Goal: Find specific page/section: Find specific page/section

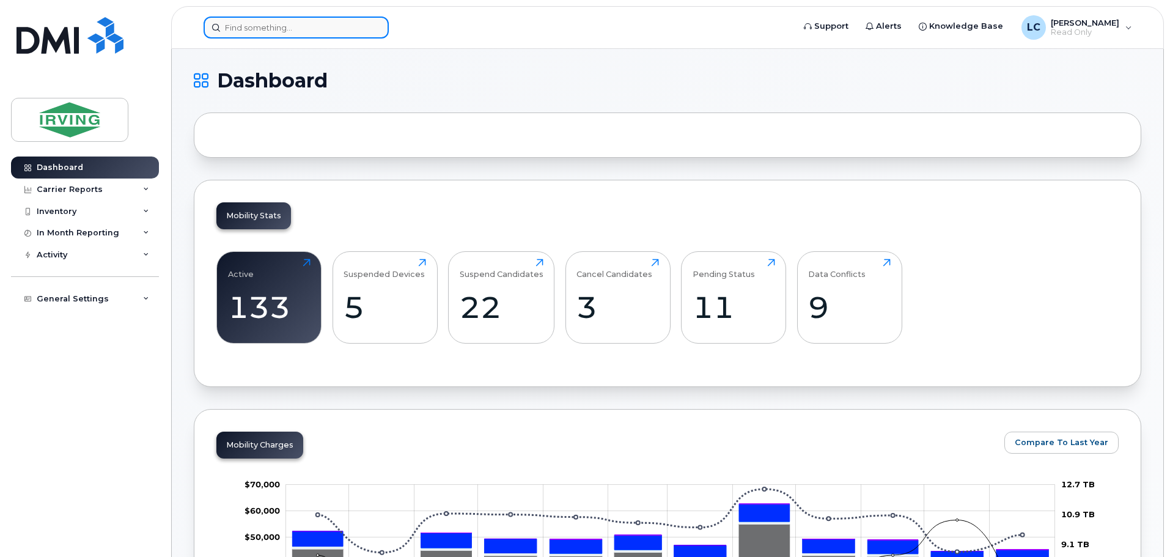
click at [267, 31] on input at bounding box center [296, 28] width 185 height 22
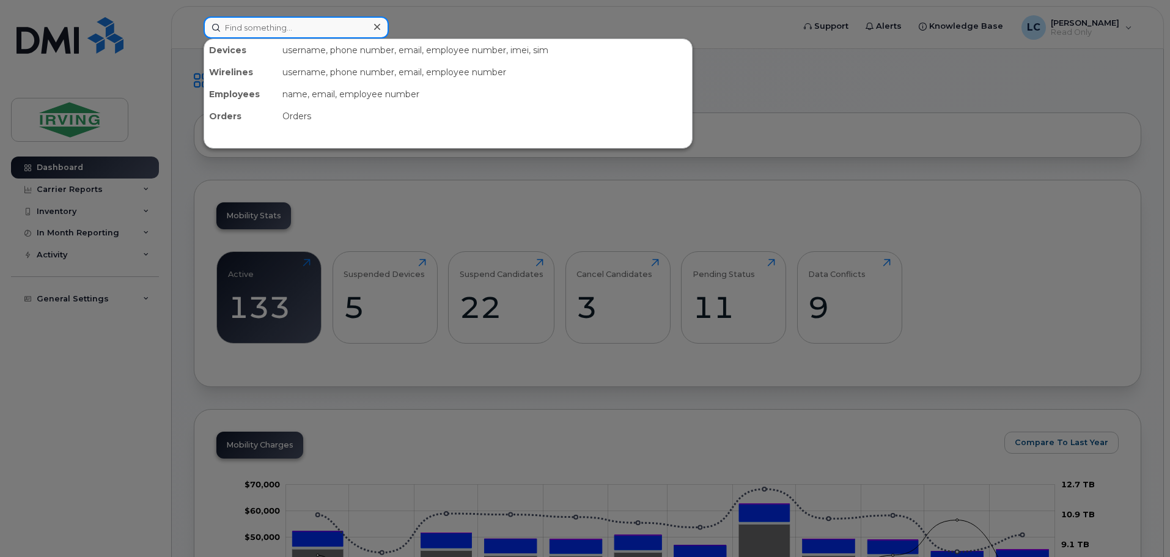
paste input "5063497243"
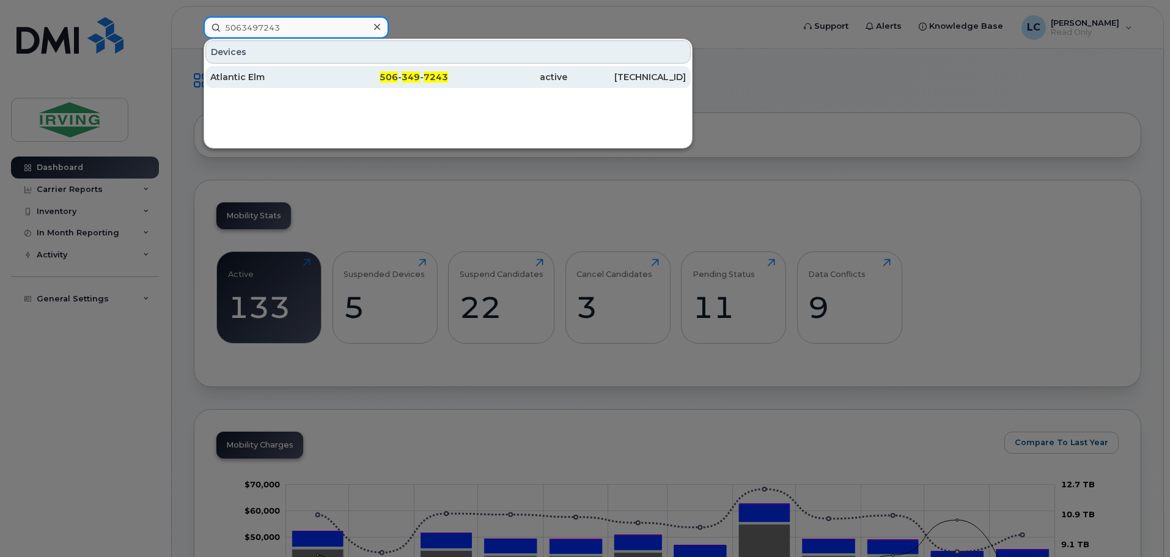
type input "5063497243"
click at [444, 78] on span "7243" at bounding box center [436, 77] width 24 height 11
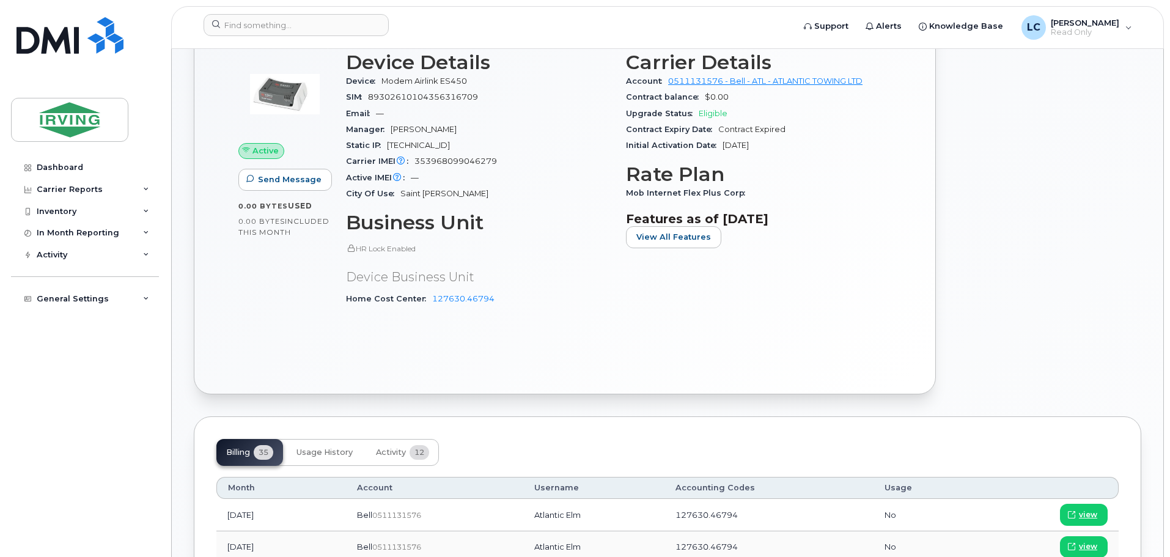
scroll to position [611, 0]
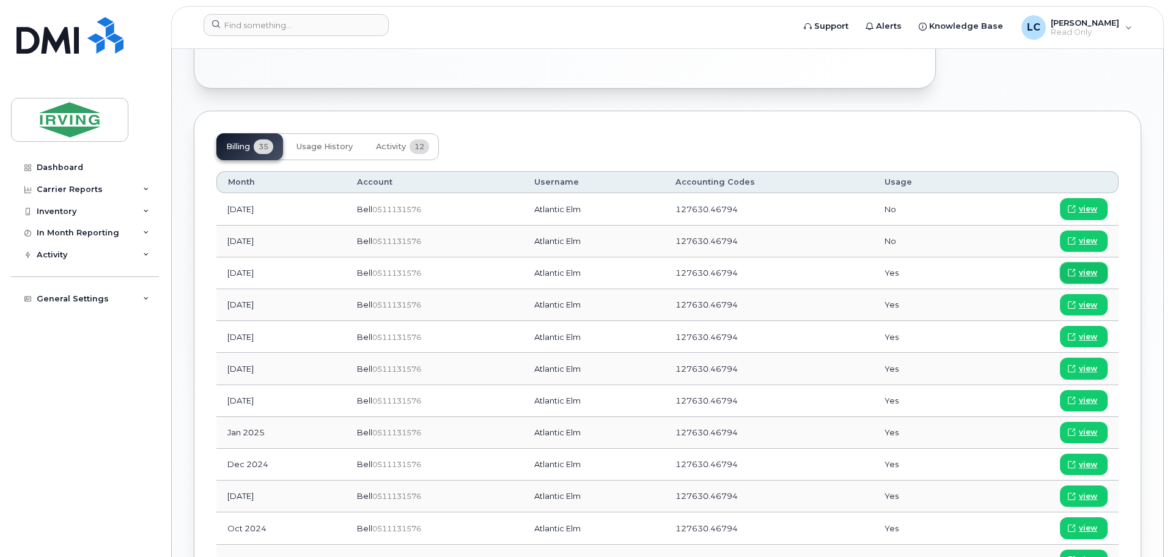
click at [1084, 273] on span "view" at bounding box center [1088, 272] width 18 height 11
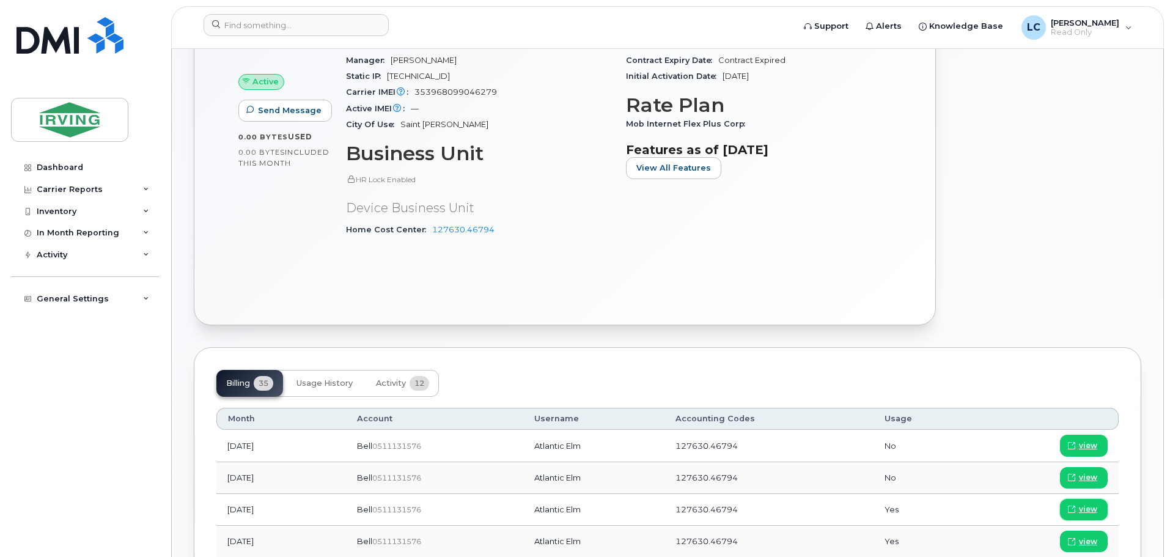
scroll to position [367, 0]
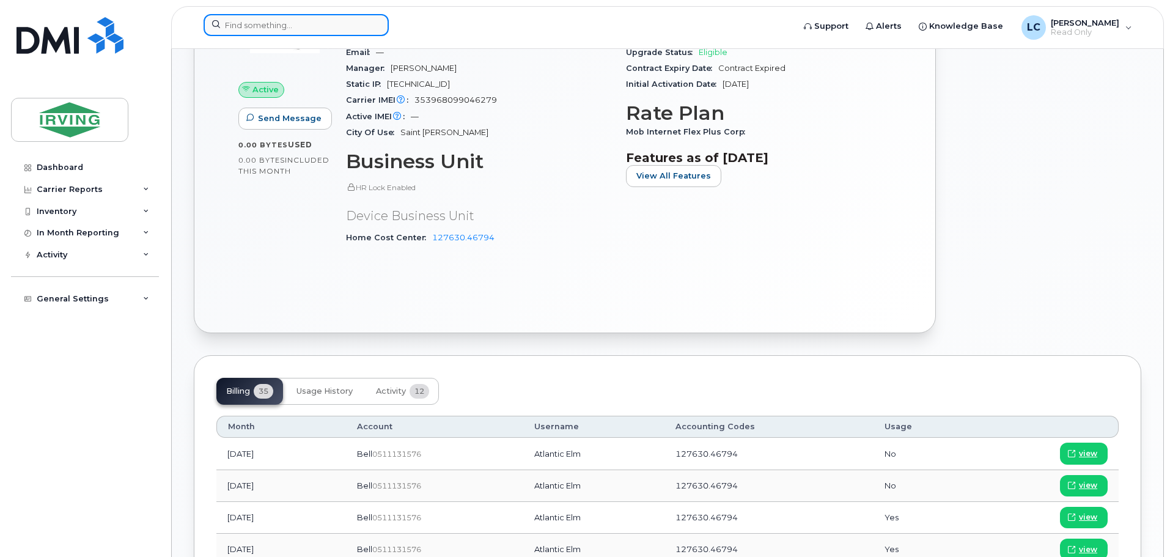
click at [282, 28] on input at bounding box center [296, 25] width 185 height 22
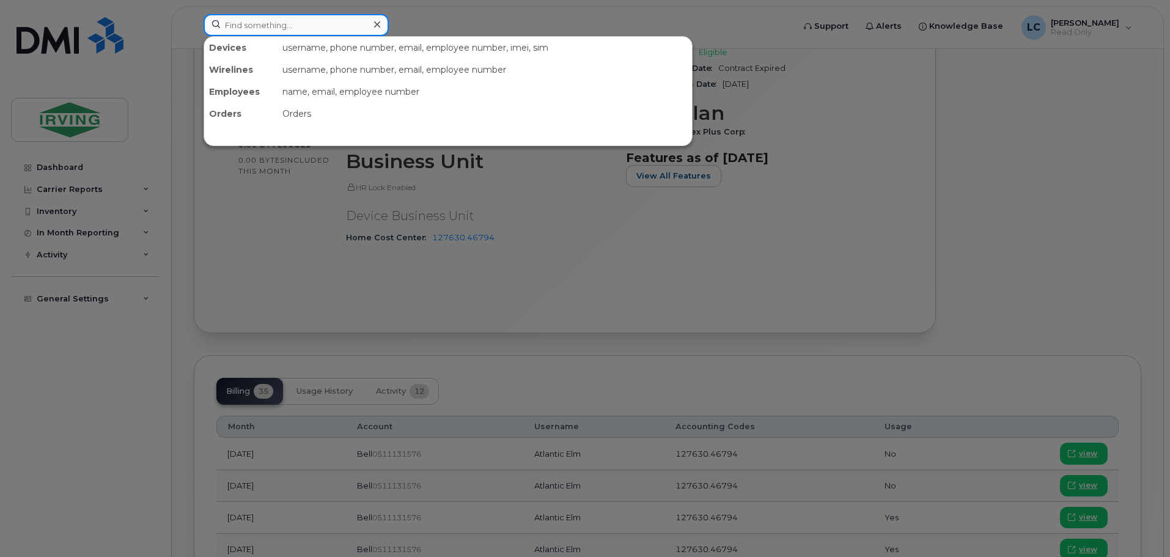
paste input "7096938656"
type input "7096938656"
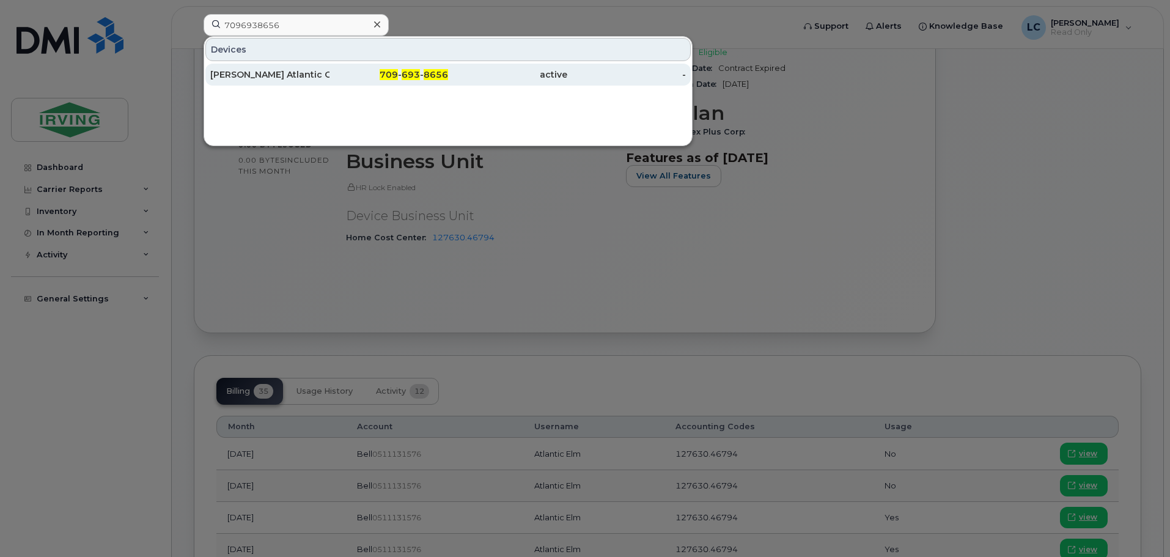
click at [325, 77] on div "Paul A Sacuta Atlantic Owl" at bounding box center [269, 74] width 119 height 12
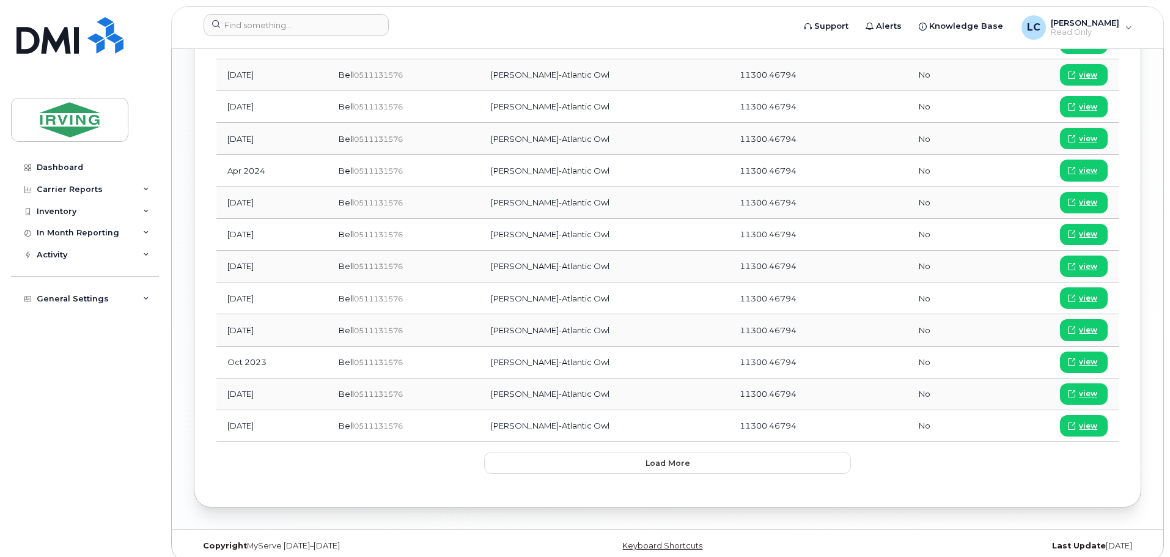
scroll to position [1167, 0]
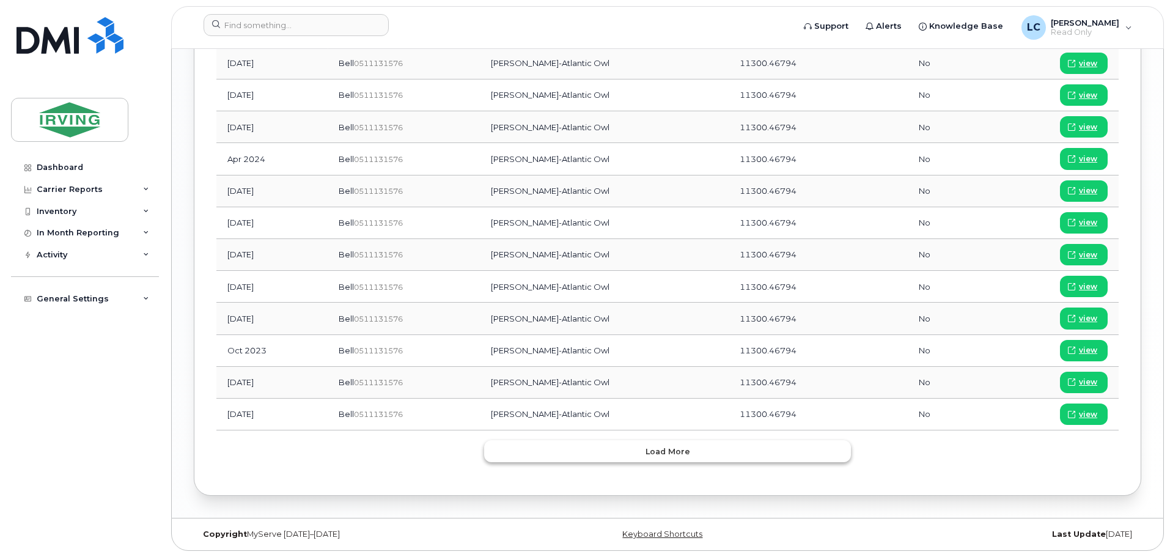
click at [692, 454] on button "Load more" at bounding box center [667, 451] width 367 height 22
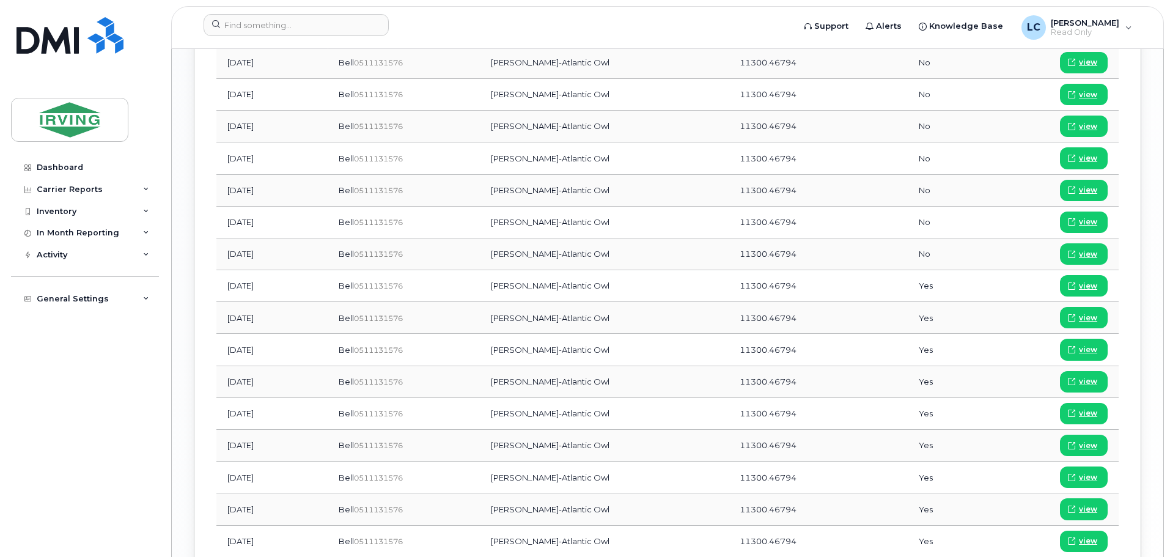
scroll to position [1473, 0]
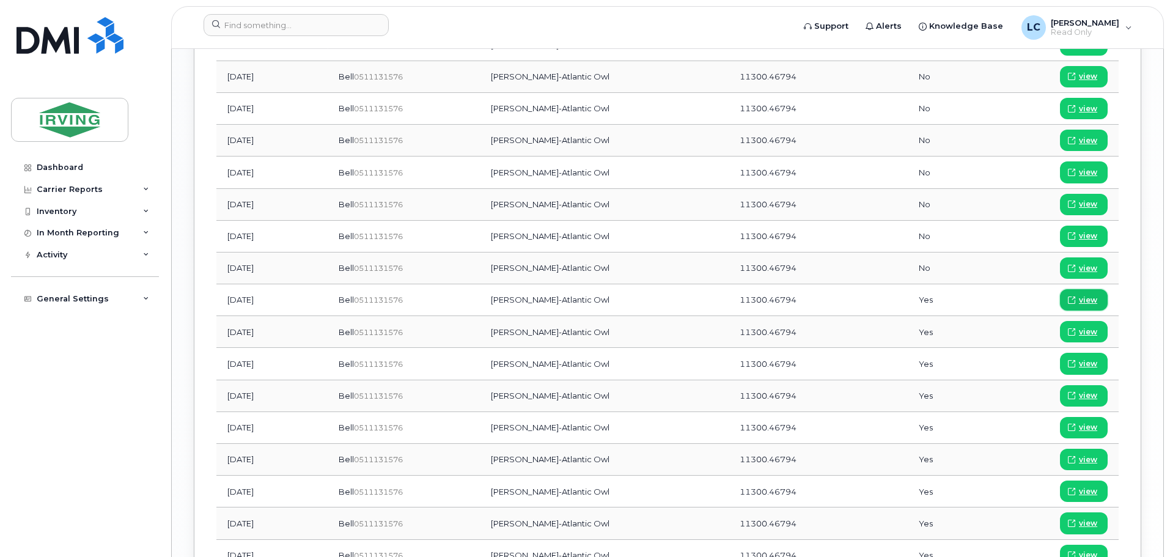
click at [1091, 300] on span "view" at bounding box center [1088, 300] width 18 height 11
click at [269, 23] on input at bounding box center [296, 25] width 185 height 22
paste input "7096917344"
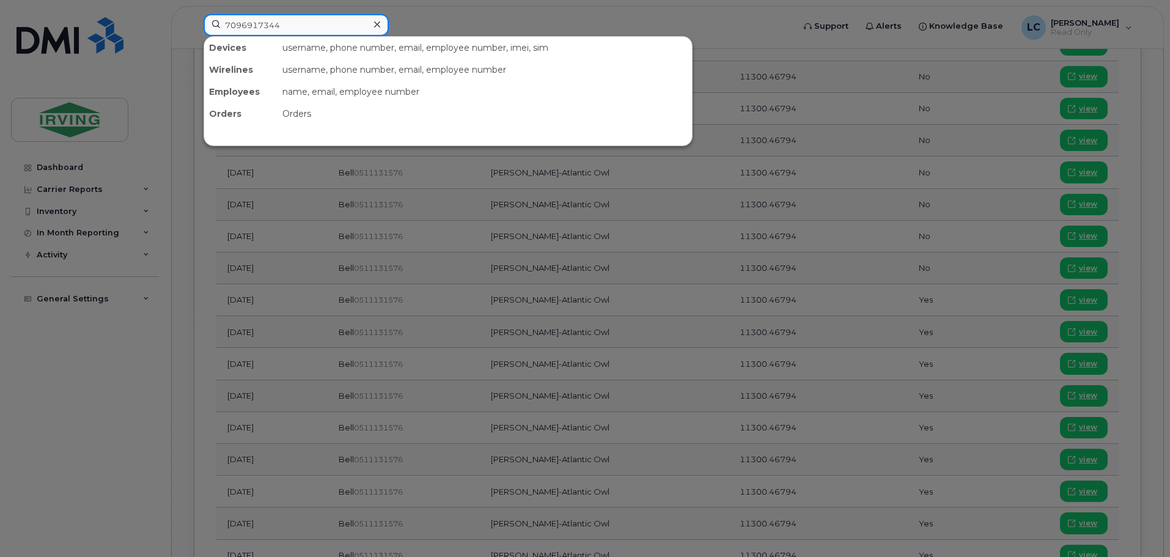
type input "7096917344"
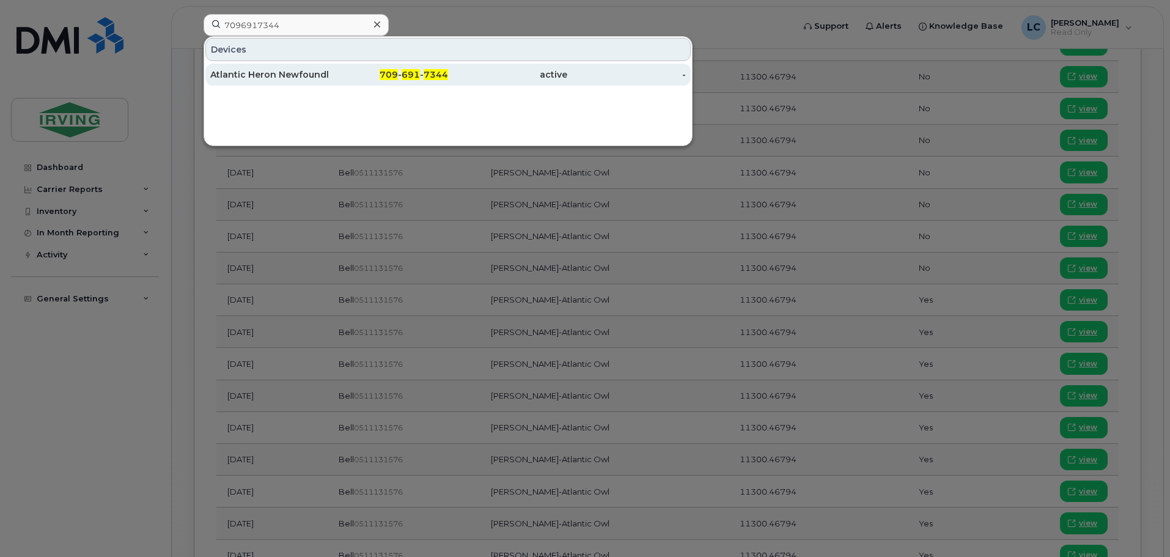
click at [271, 73] on div "Atlantic Heron Newfoundland" at bounding box center [269, 74] width 119 height 12
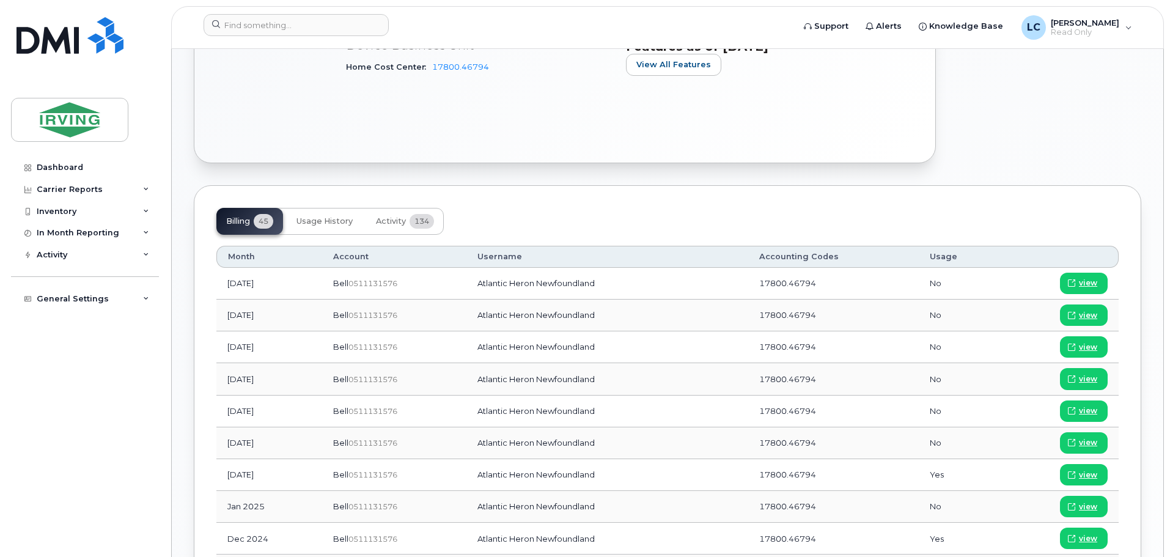
scroll to position [672, 0]
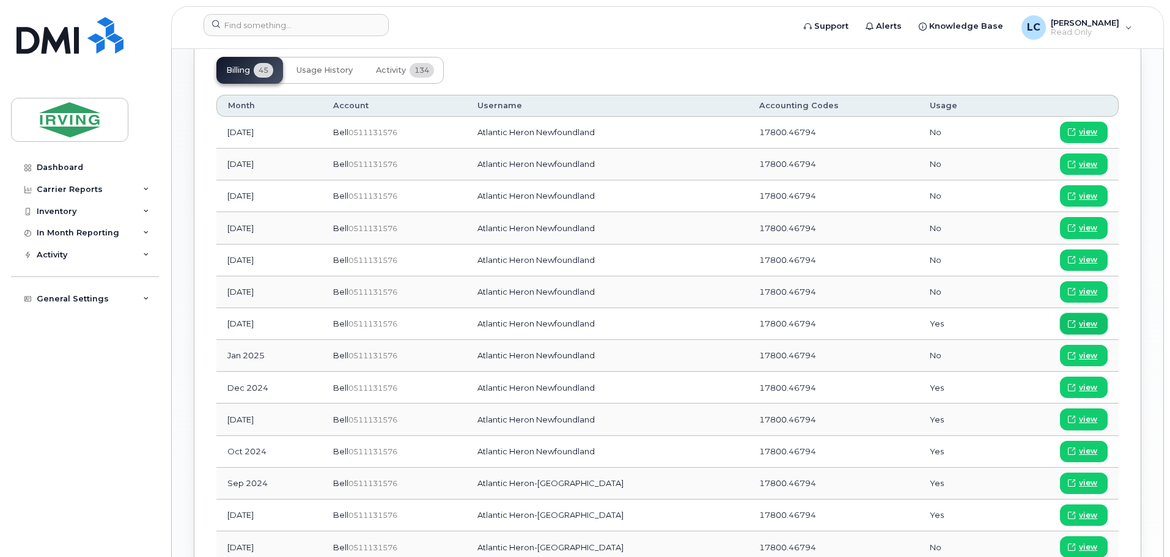
click at [1092, 322] on span "view" at bounding box center [1088, 324] width 18 height 11
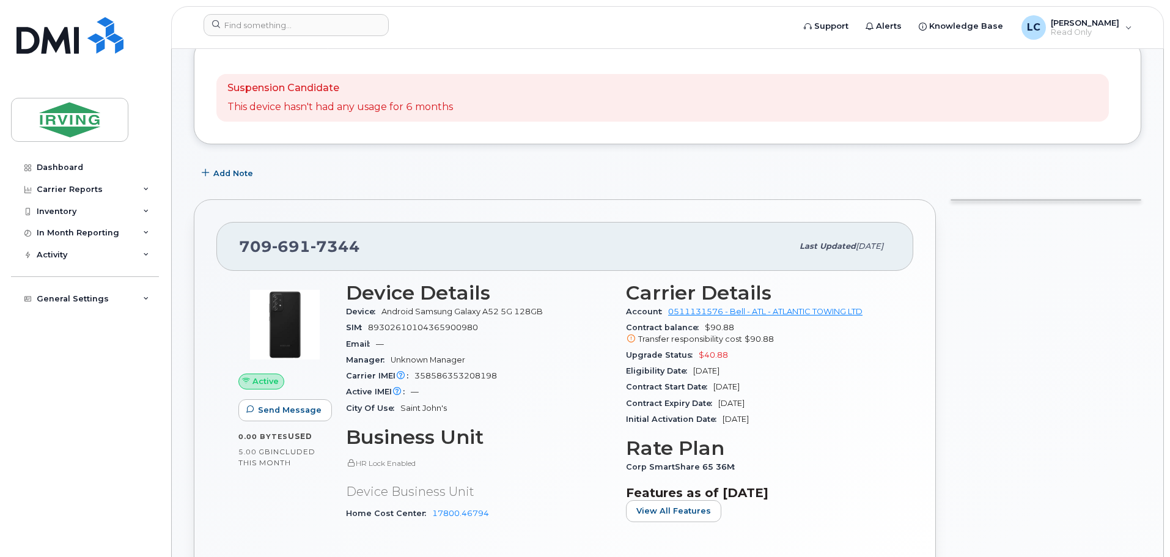
scroll to position [0, 0]
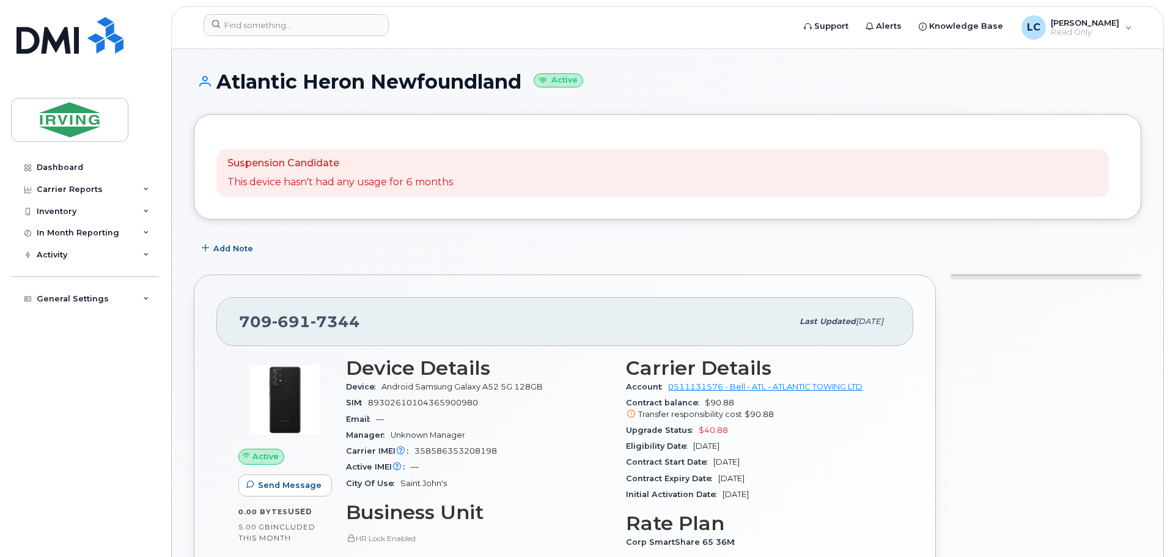
click at [627, 415] on icon at bounding box center [631, 414] width 8 height 8
click at [629, 414] on icon at bounding box center [631, 414] width 8 height 8
click at [707, 385] on link "0511131576 - Bell - ATL - ATLANTIC TOWING LTD" at bounding box center [765, 386] width 194 height 9
click at [75, 45] on img at bounding box center [70, 35] width 107 height 37
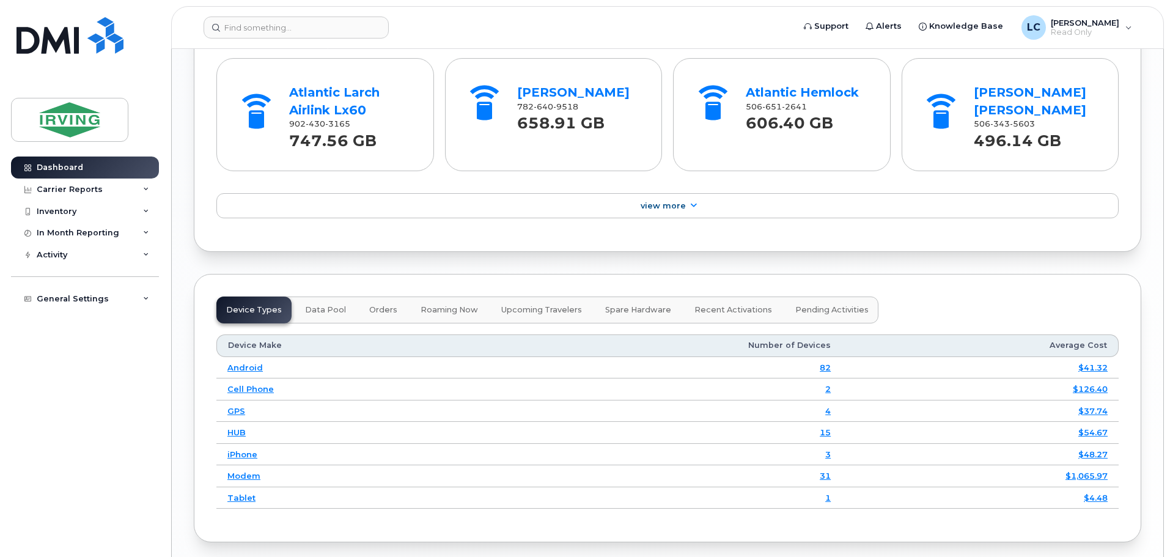
scroll to position [1270, 0]
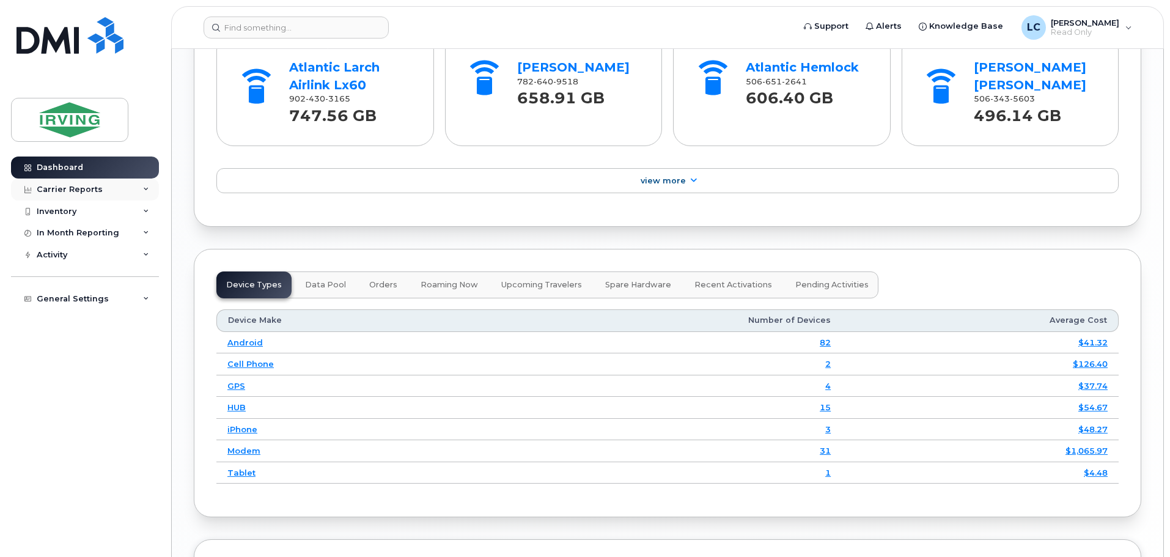
click at [87, 190] on div "Carrier Reports" at bounding box center [70, 190] width 66 height 10
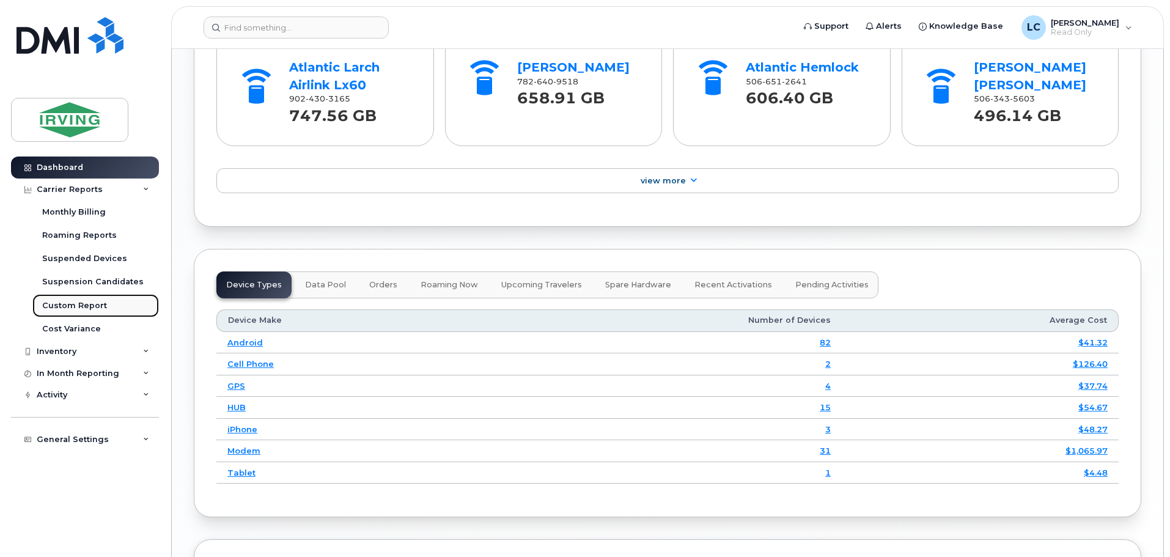
click at [95, 313] on link "Custom Report" at bounding box center [95, 305] width 127 height 23
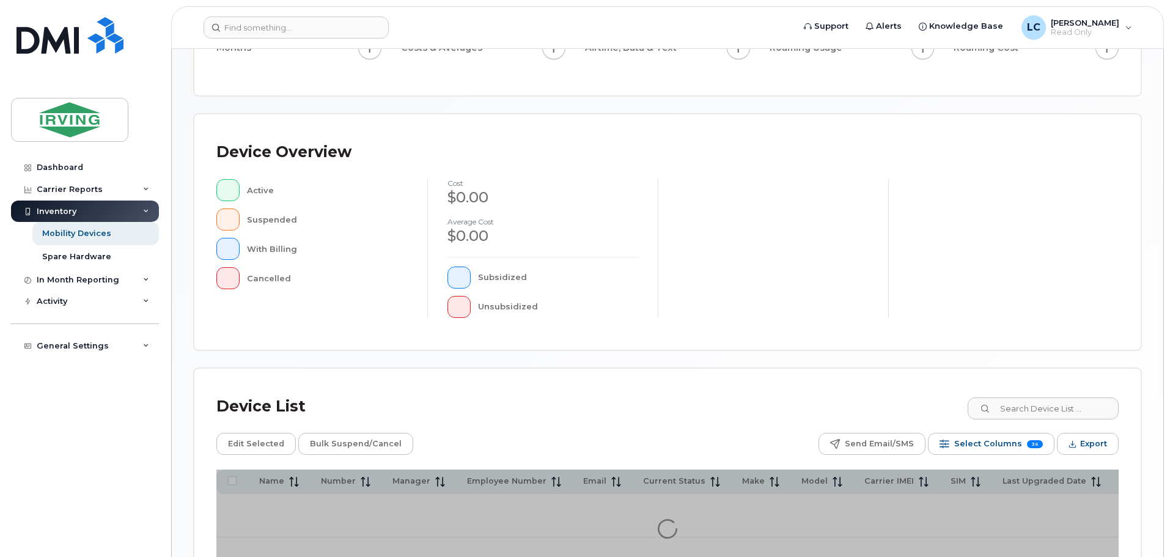
scroll to position [43, 0]
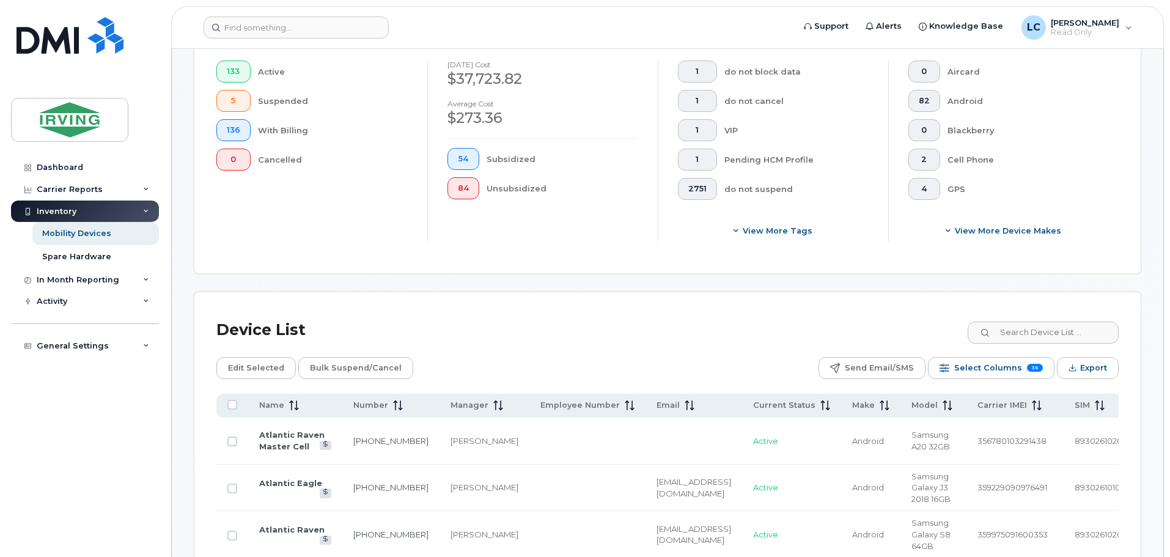
scroll to position [431, 0]
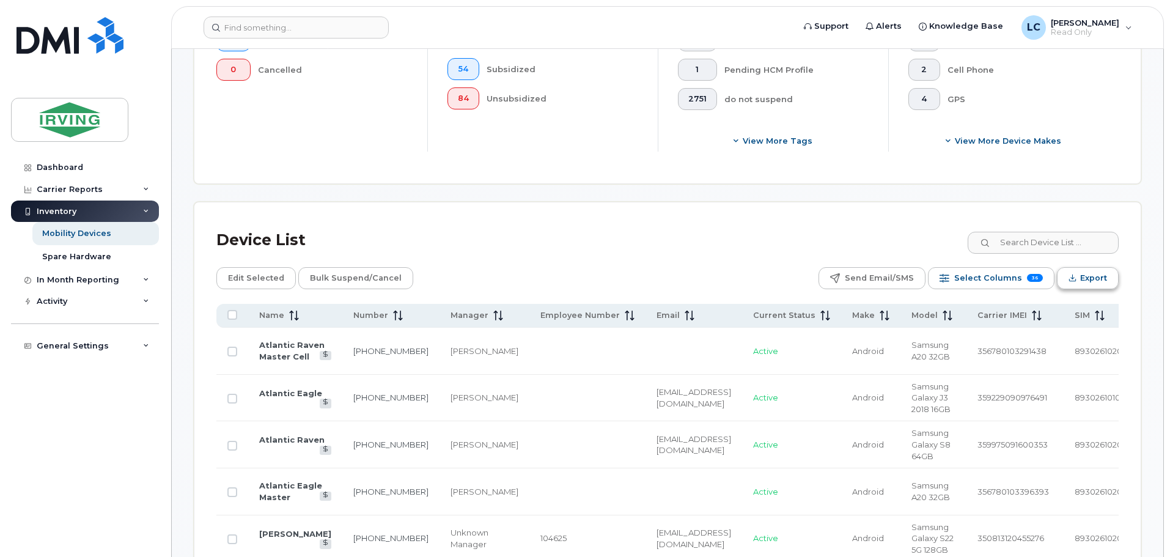
click at [1098, 269] on span "Export" at bounding box center [1093, 278] width 27 height 18
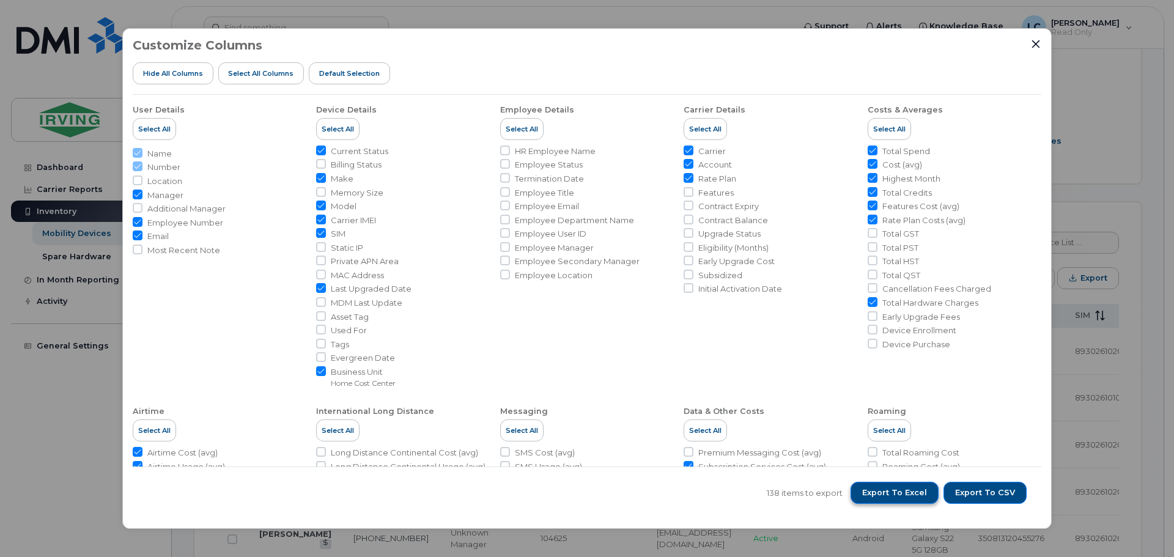
click at [899, 489] on span "Export to Excel" at bounding box center [894, 492] width 65 height 11
click at [868, 496] on span "Export to Excel" at bounding box center [894, 492] width 65 height 11
click at [1034, 46] on icon "Close" at bounding box center [1036, 44] width 10 height 10
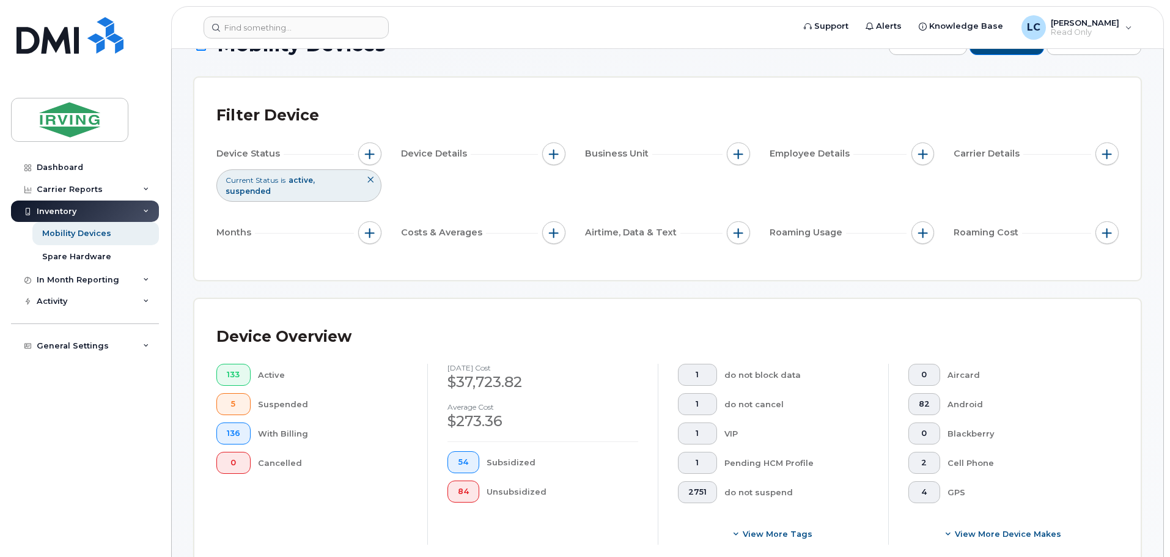
scroll to position [0, 0]
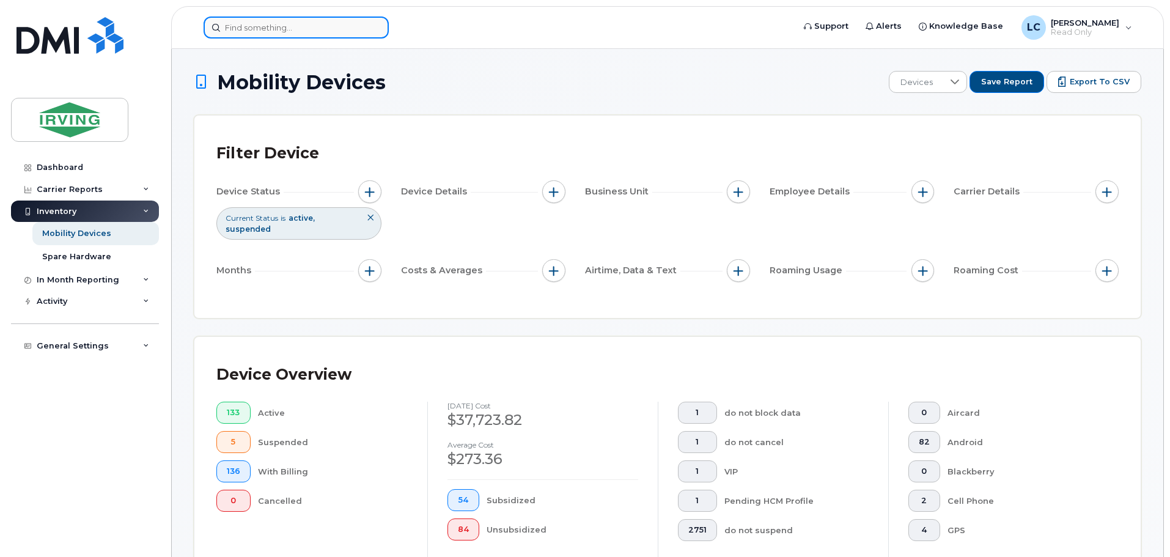
click at [252, 32] on input at bounding box center [296, 28] width 185 height 22
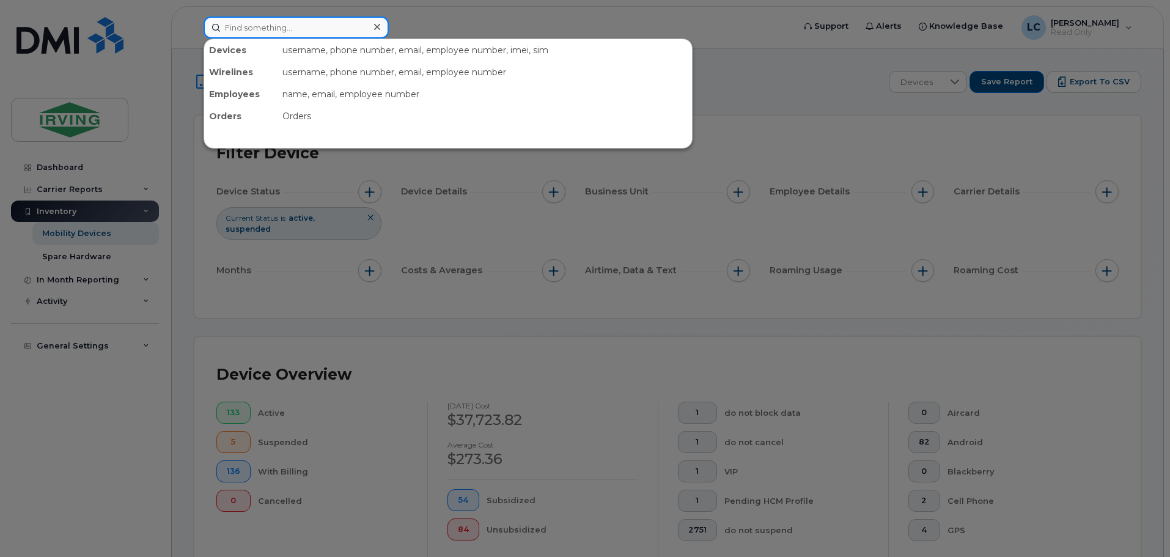
click at [243, 31] on input at bounding box center [296, 28] width 185 height 22
paste input "506-271-0131"
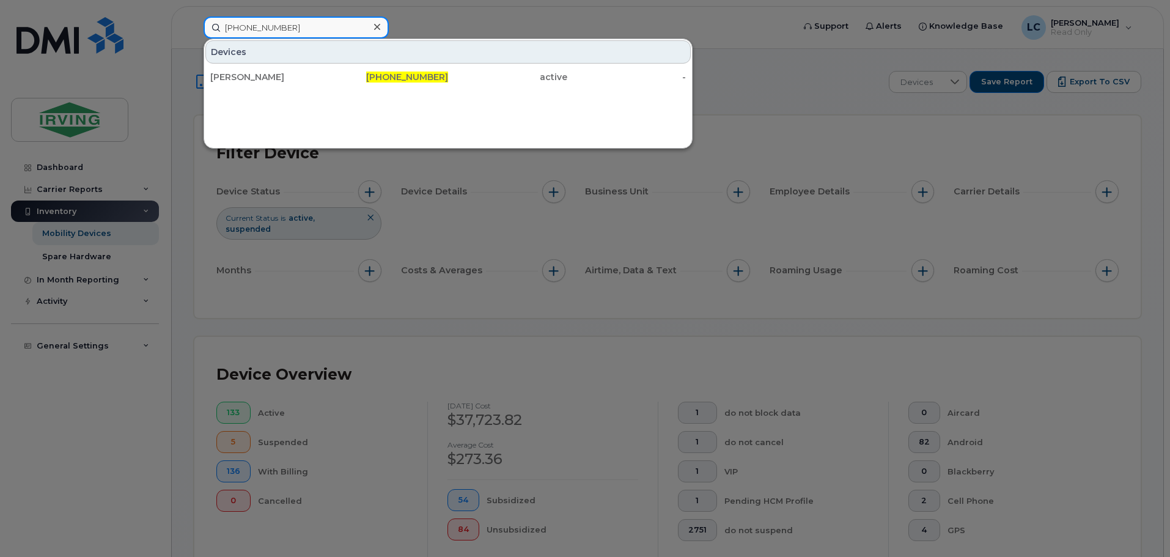
click at [285, 26] on input "506-271-0131" at bounding box center [296, 28] width 185 height 22
paste input "3872"
type input "506-271-3872"
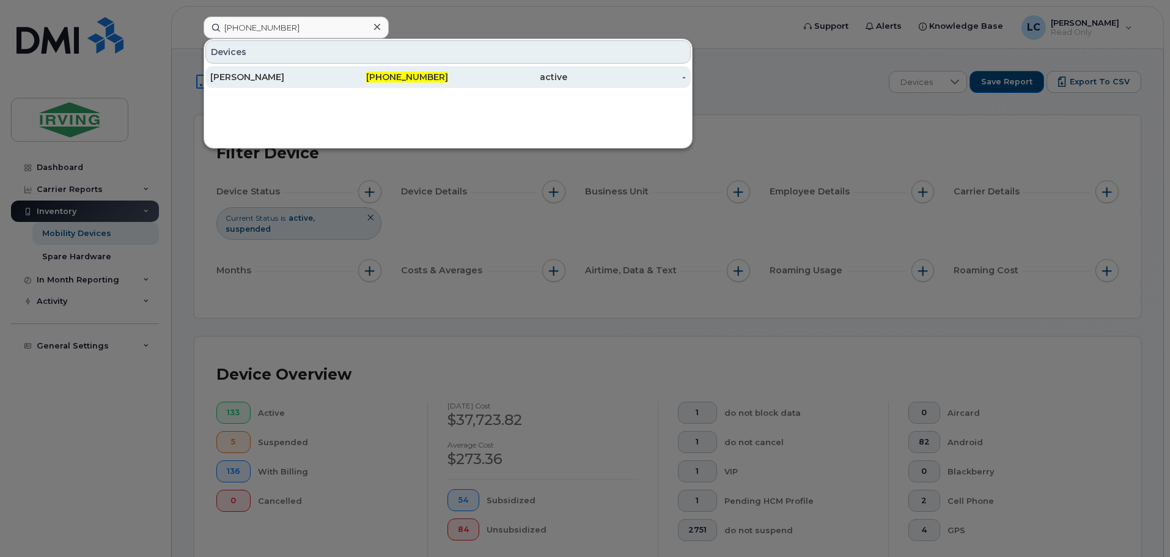
click at [350, 78] on div "506-271-3872" at bounding box center [389, 77] width 119 height 12
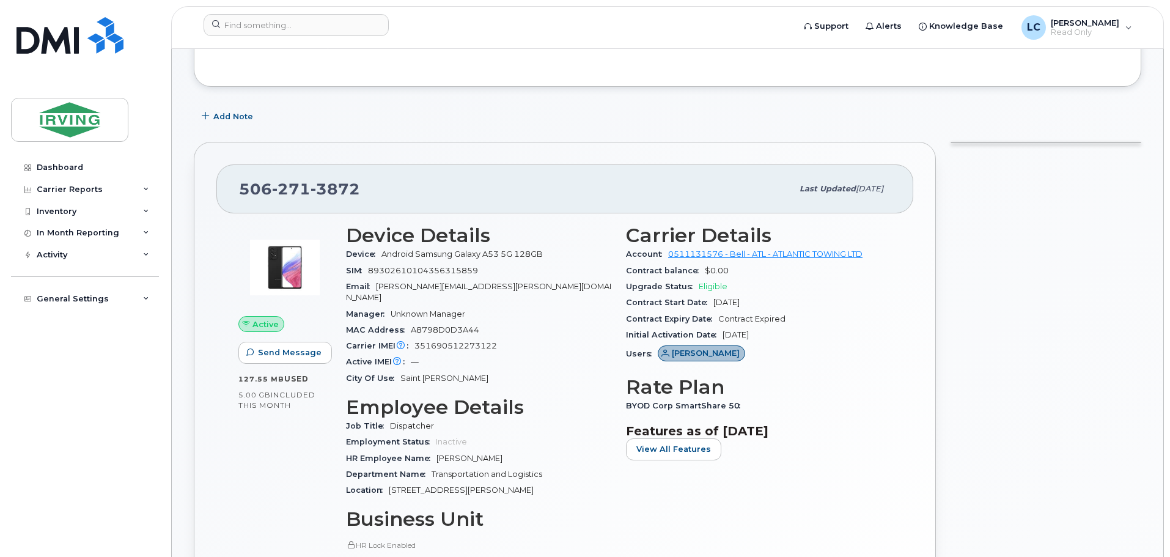
scroll to position [122, 0]
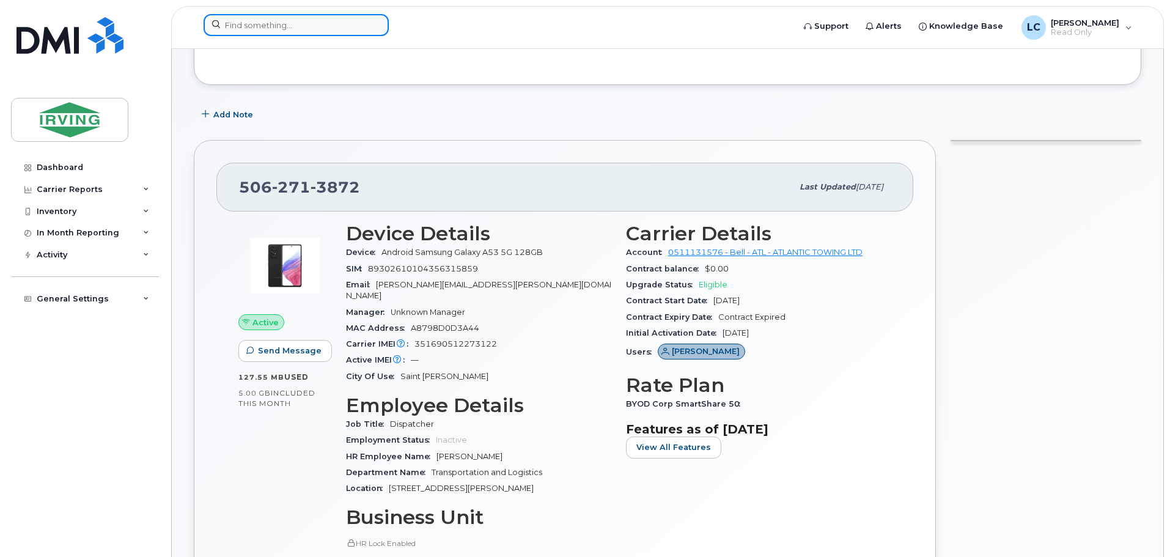
click at [268, 17] on input at bounding box center [296, 25] width 185 height 22
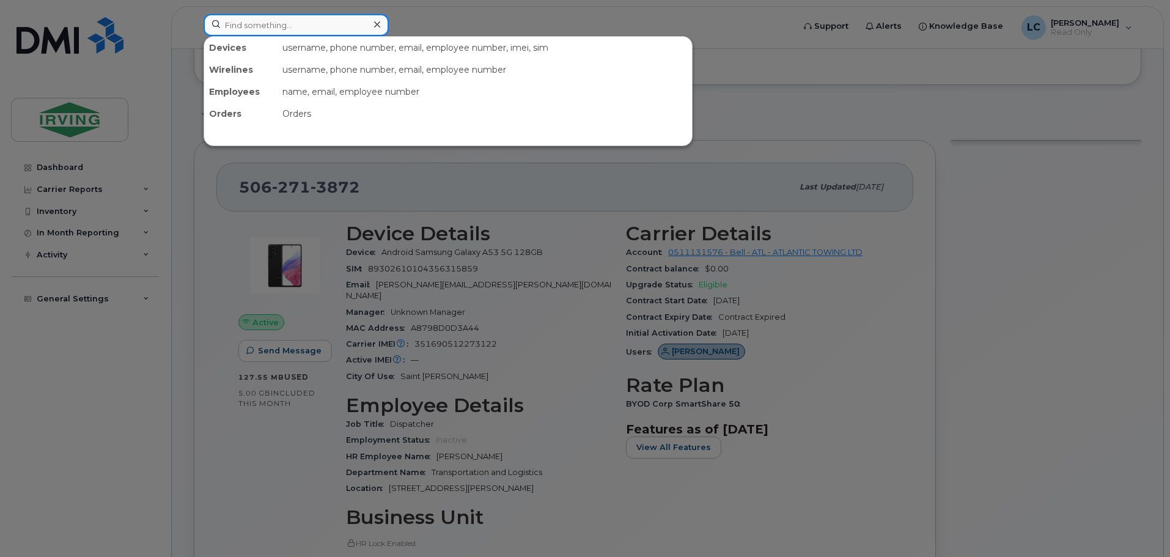
paste input "506-397-5621"
type input "506-397-5621"
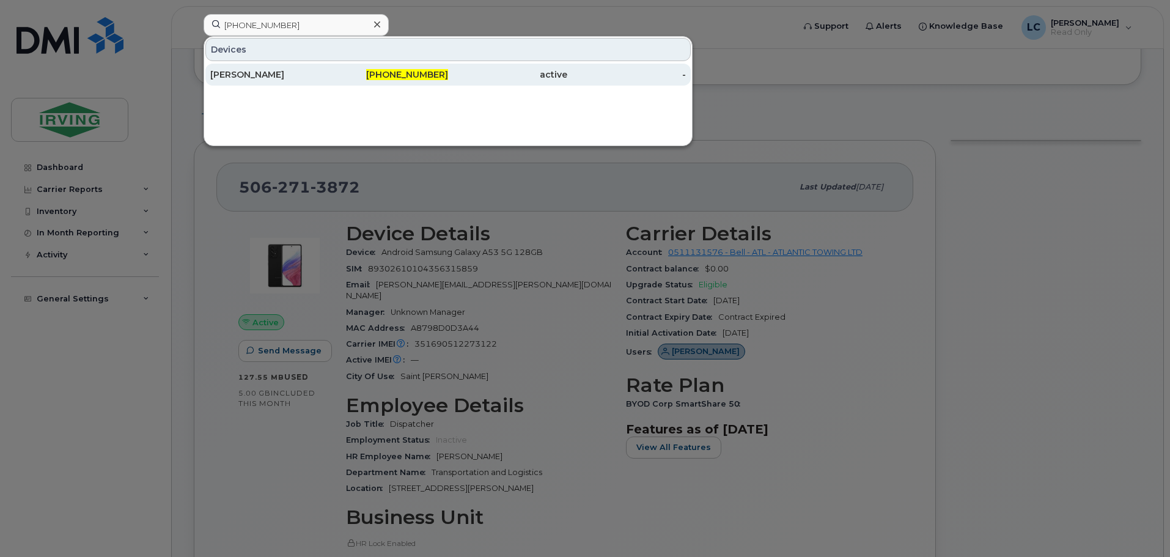
click at [359, 76] on div "506-397-5621" at bounding box center [389, 74] width 119 height 12
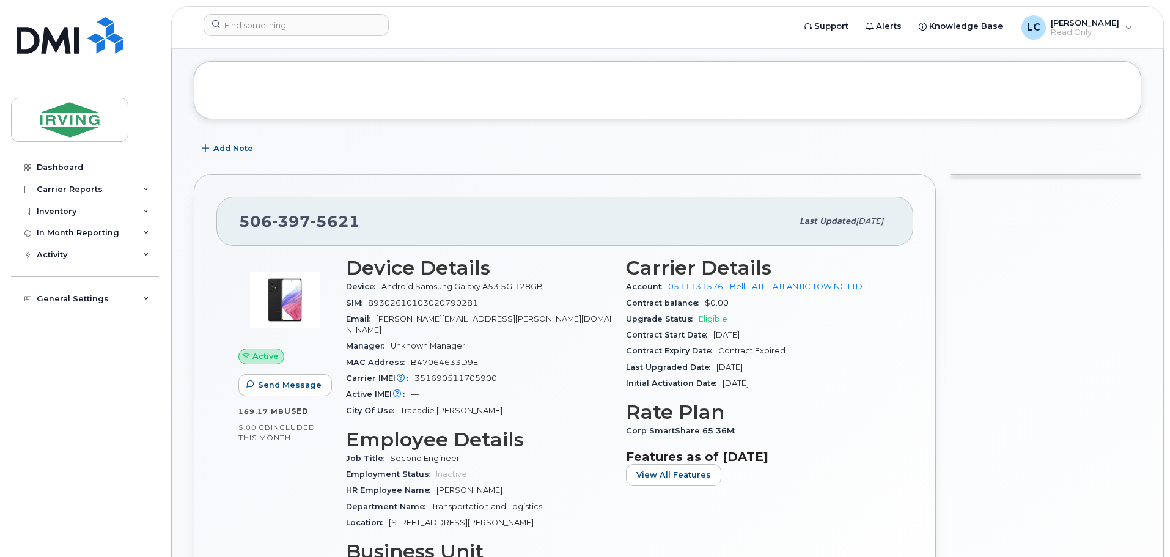
scroll to position [183, 0]
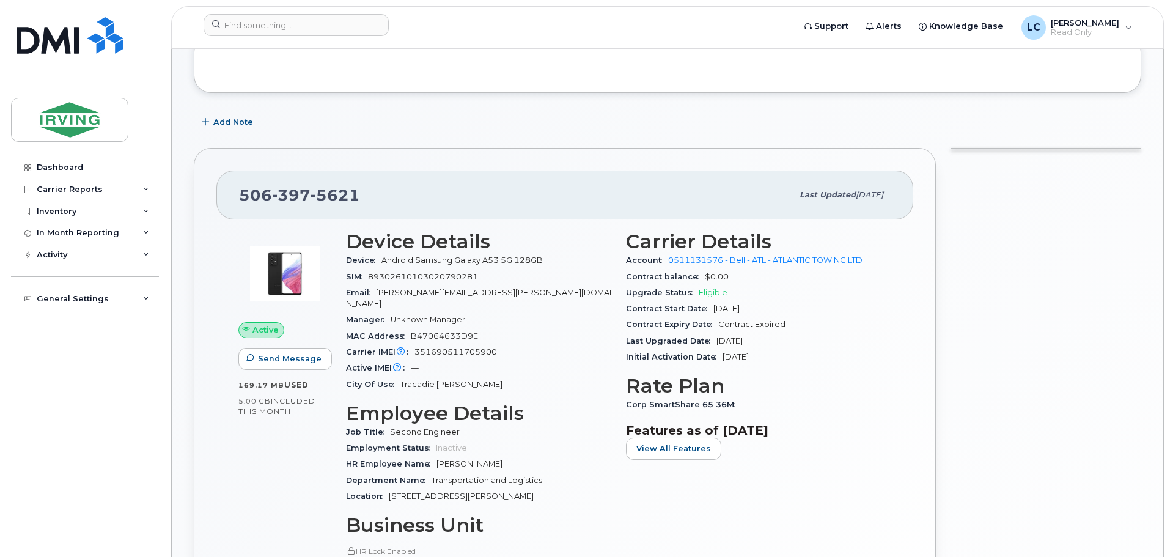
click at [430, 315] on span "Unknown Manager" at bounding box center [428, 319] width 75 height 9
click at [407, 315] on span "Unknown Manager" at bounding box center [428, 319] width 75 height 9
click at [229, 123] on span "Add Note" at bounding box center [233, 122] width 40 height 12
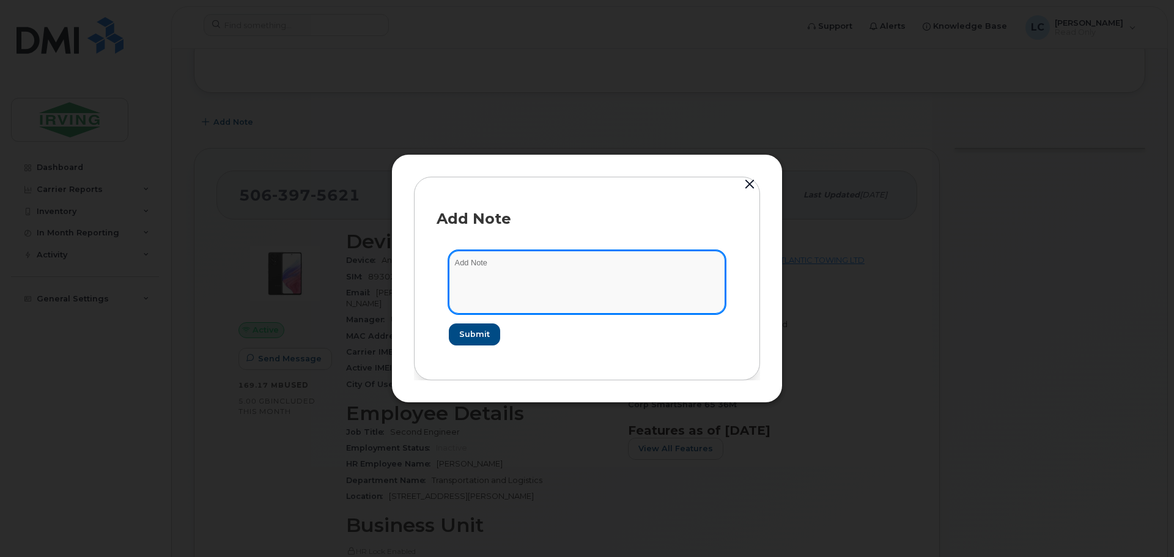
click at [519, 296] on textarea at bounding box center [587, 282] width 276 height 62
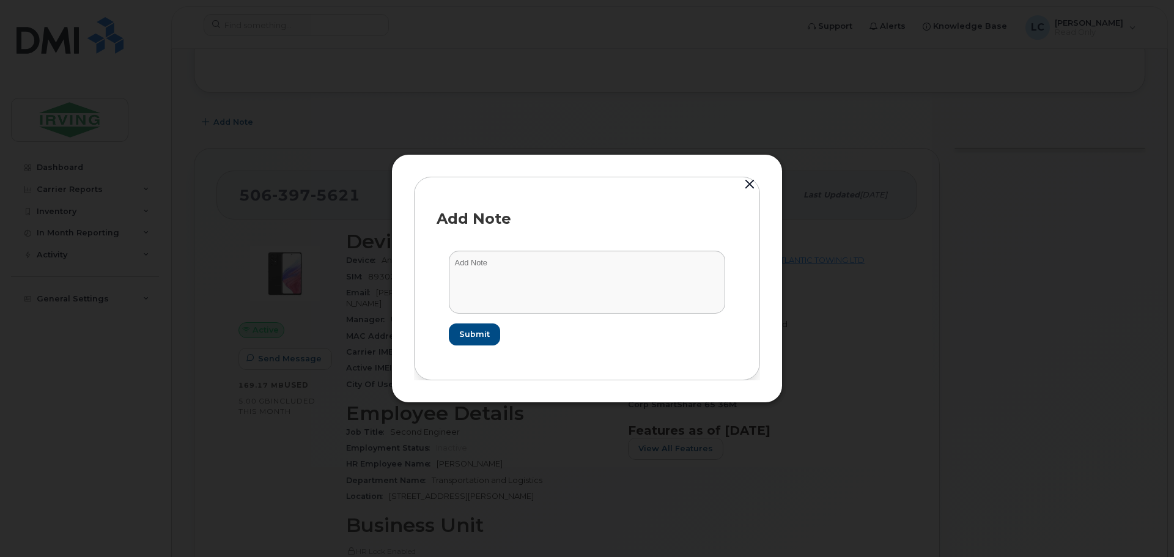
click at [759, 185] on div "Add Note Submit" at bounding box center [587, 278] width 346 height 203
click at [753, 185] on button "button" at bounding box center [749, 184] width 18 height 17
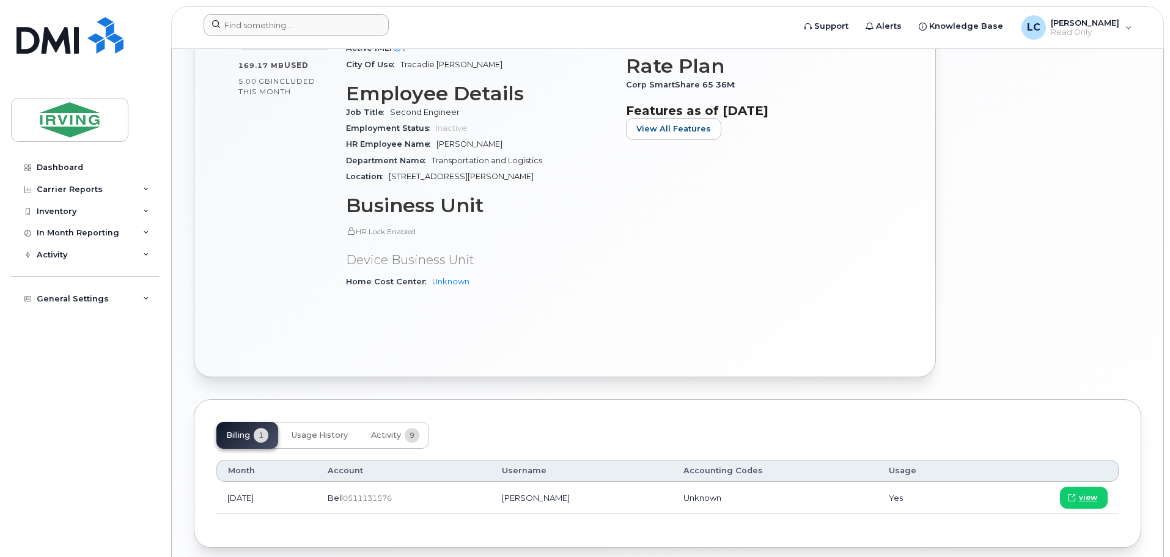
scroll to position [482, 0]
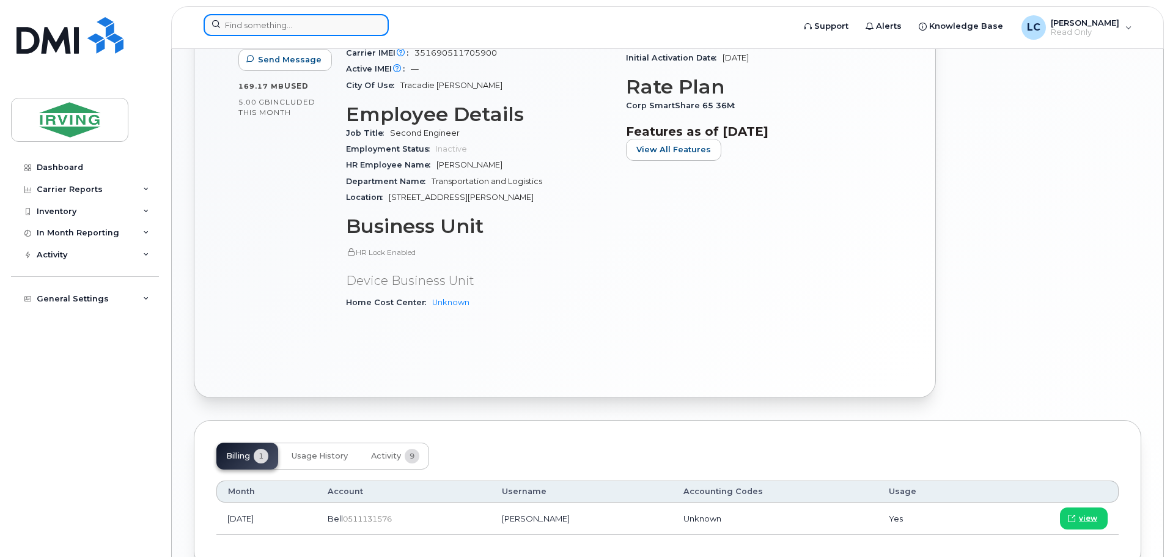
click at [237, 18] on input at bounding box center [296, 25] width 185 height 22
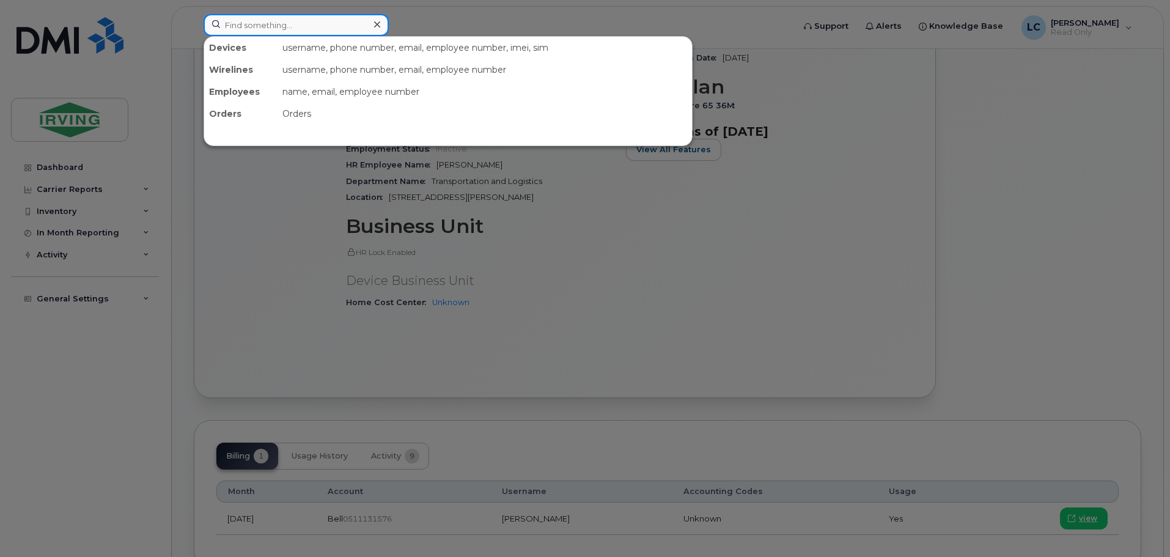
paste input "506-651-8210"
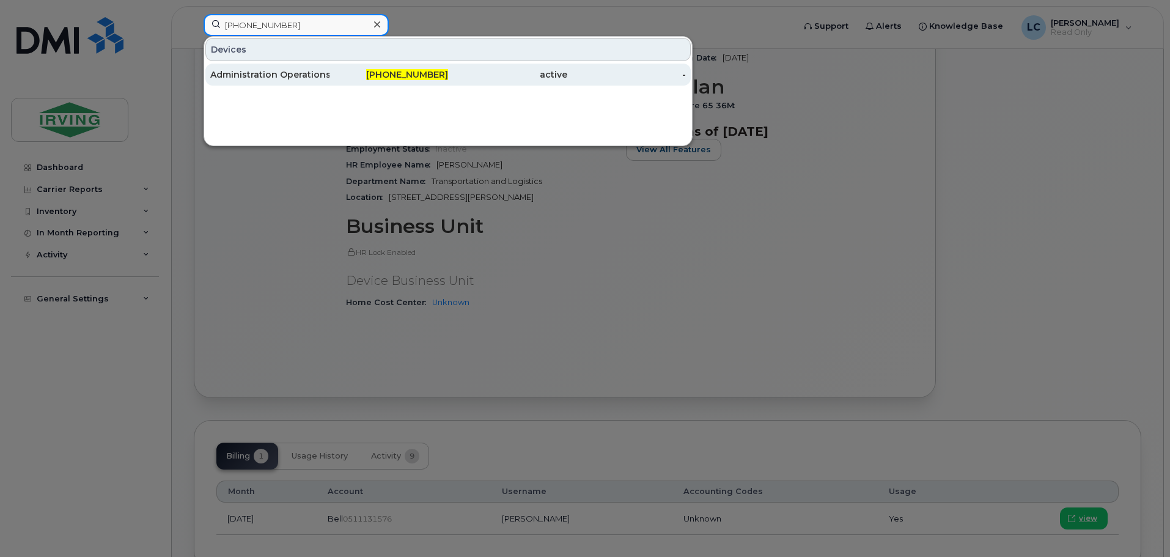
type input "506-651-8210"
click at [269, 81] on div "Administration Operations" at bounding box center [269, 75] width 119 height 22
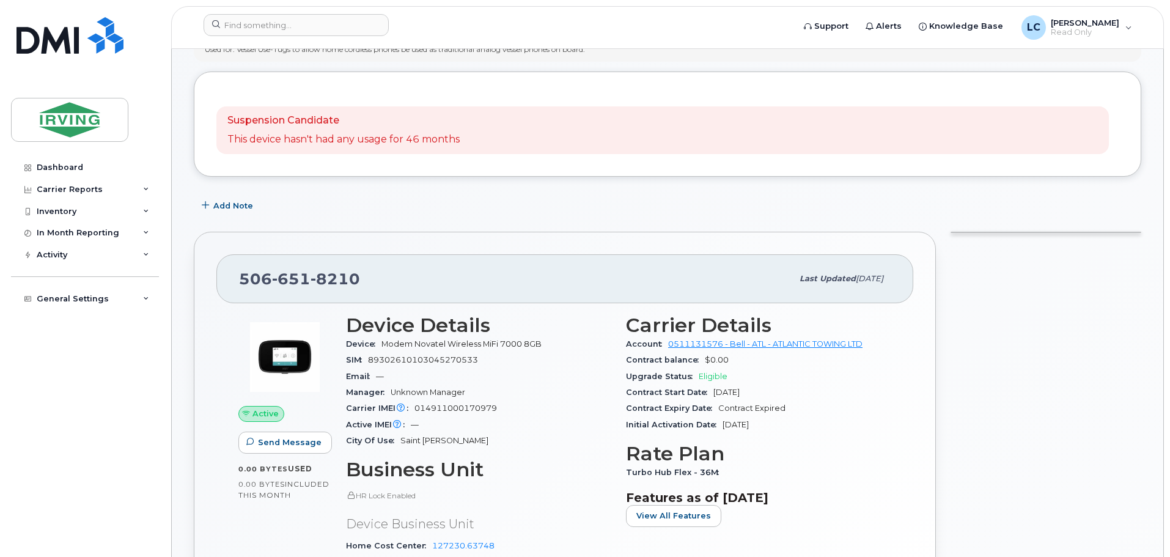
scroll to position [122, 0]
